Goal: Use online tool/utility: Utilize a website feature to perform a specific function

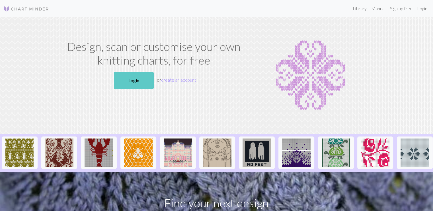
click at [142, 83] on link "Login" at bounding box center [134, 81] width 40 height 18
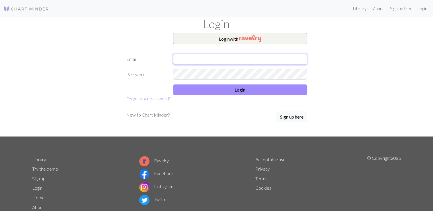
click at [181, 57] on input "text" at bounding box center [240, 59] width 134 height 11
type input "[EMAIL_ADDRESS][DOMAIN_NAME]"
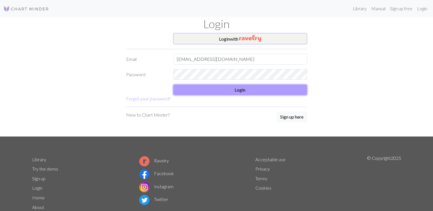
click at [205, 94] on button "Login" at bounding box center [240, 89] width 134 height 11
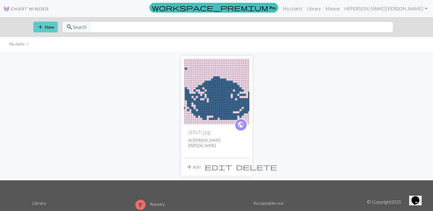
click at [36, 30] on button "add New" at bounding box center [45, 27] width 24 height 11
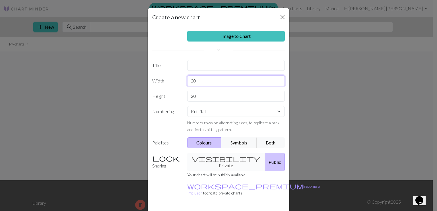
drag, startPoint x: 191, startPoint y: 83, endPoint x: 184, endPoint y: 83, distance: 7.4
click at [187, 83] on input "20" at bounding box center [236, 80] width 98 height 11
drag, startPoint x: 198, startPoint y: 79, endPoint x: 195, endPoint y: 81, distance: 3.6
click at [195, 81] on input "400" at bounding box center [236, 80] width 98 height 11
type input "40"
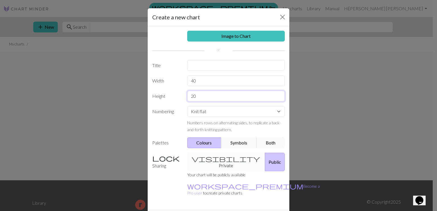
drag, startPoint x: 190, startPoint y: 97, endPoint x: 197, endPoint y: 97, distance: 7.4
click at [197, 97] on input "20" at bounding box center [236, 96] width 98 height 11
type input "40"
click at [268, 147] on button "Both" at bounding box center [271, 142] width 28 height 11
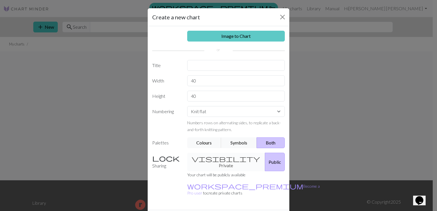
click at [228, 40] on link "Image to Chart" at bounding box center [236, 36] width 98 height 11
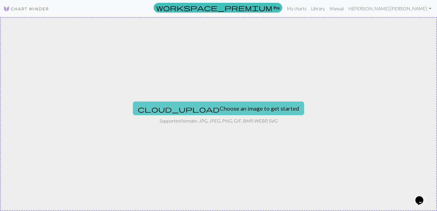
click at [220, 110] on button "cloud_upload Choose an image to get started" at bounding box center [218, 109] width 171 height 14
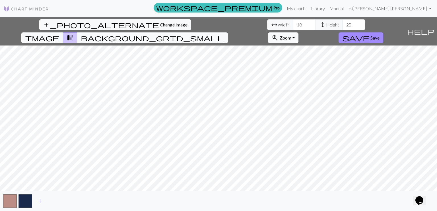
click at [296, 193] on div "add_photo_alternate Change image arrow_range Width 18 height Height 20 image tr…" at bounding box center [218, 114] width 437 height 194
click at [224, 34] on span "background_grid_small" at bounding box center [152, 38] width 143 height 8
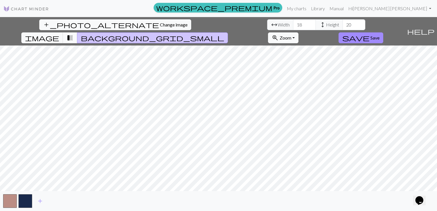
click at [73, 34] on span "transition_fade" at bounding box center [70, 38] width 7 height 8
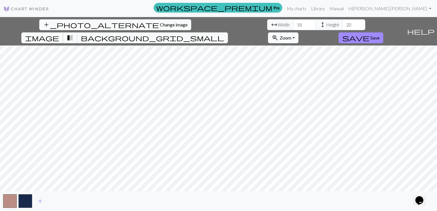
click at [59, 34] on span "image" at bounding box center [42, 38] width 34 height 8
